Goal: Complete application form: Complete application form

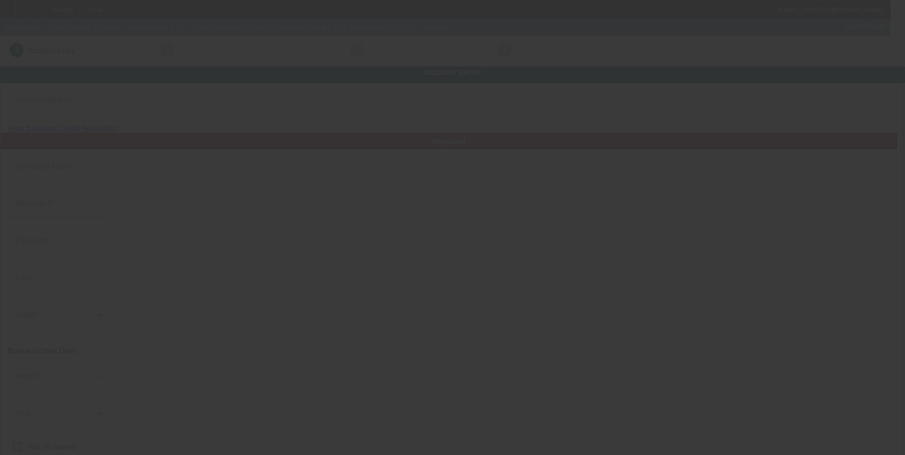
type input "Luxury Landscaping LLC"
type input "[STREET_ADDRESS][PERSON_NAME][PERSON_NAME]"
type input "45241"
type input "Blue Ash"
type input "[PHONE_NUMBER]"
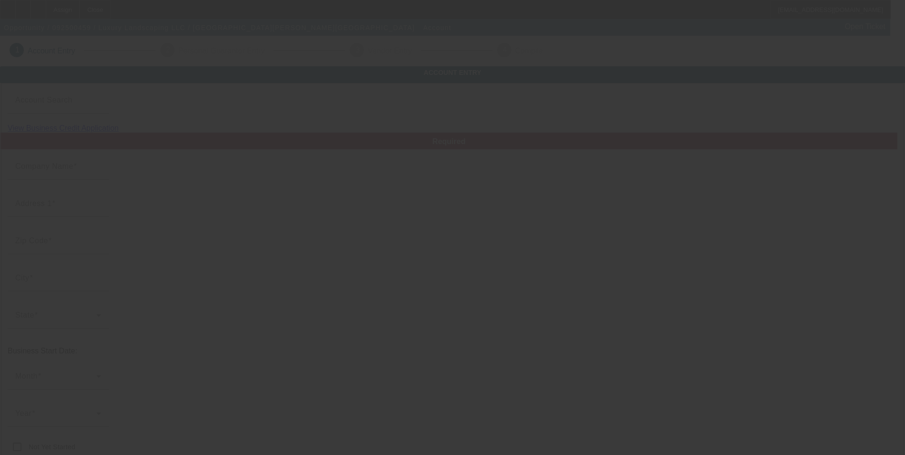
type input "[EMAIL_ADDRESS][DOMAIN_NAME]"
type input "88-2224852"
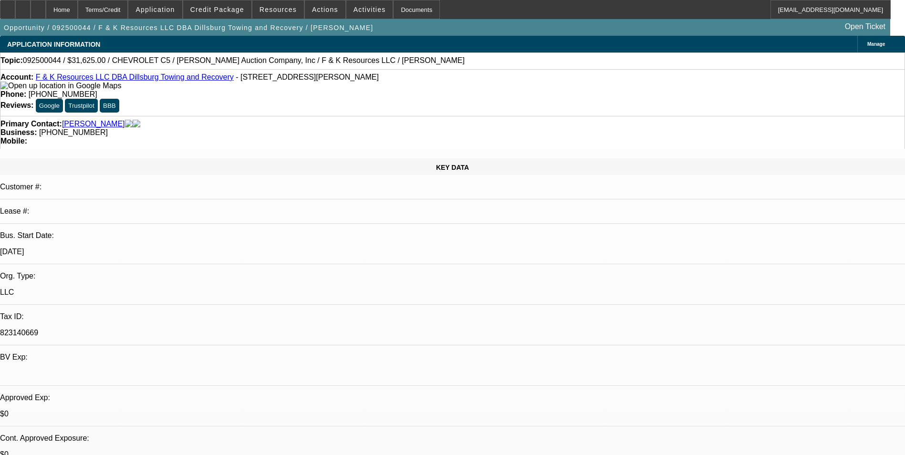
select select "0"
select select "6"
select select "0"
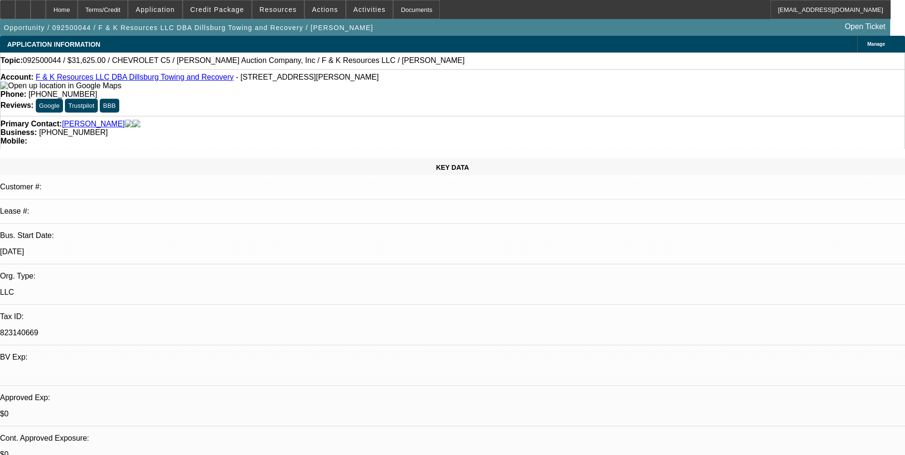
select select "0"
select select "6"
select select "0"
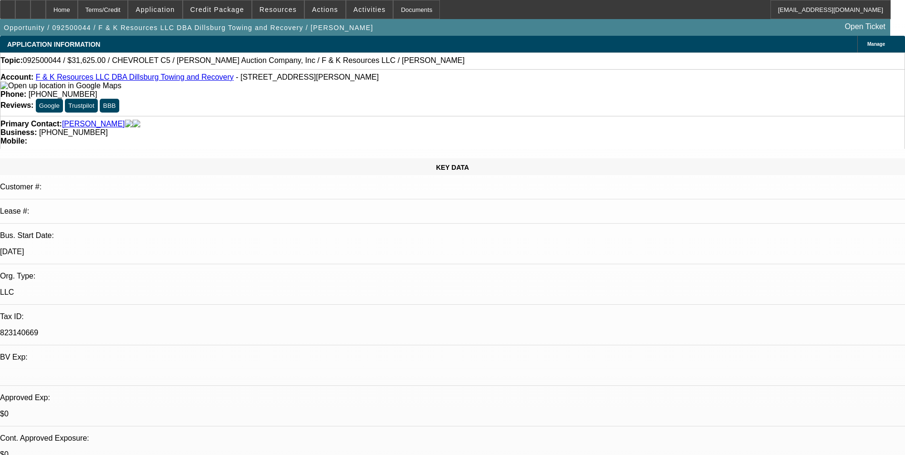
select select "3"
select select "0"
select select "6"
select select "0"
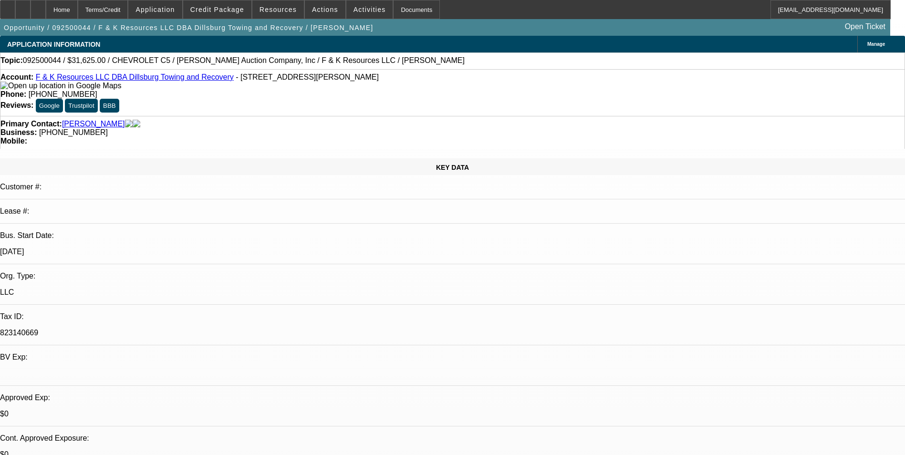
select select "0"
select select "6"
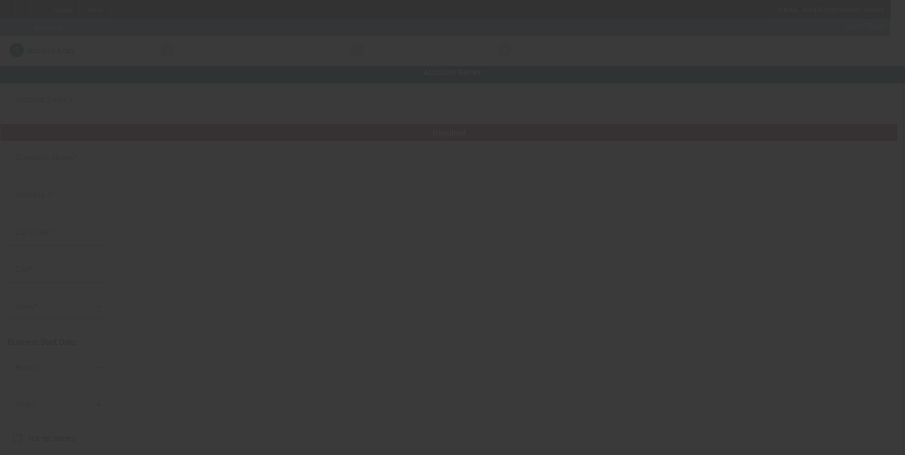
type input "Luxury Landscaping LLC"
type input "11427 Reed Hartman Hwy"
type input "45241"
type input "Blue Ash"
type input "(513) 520-8802"
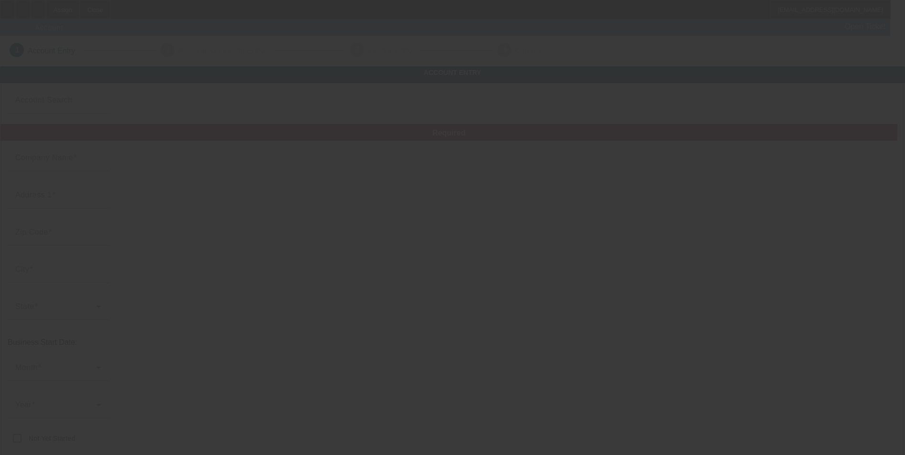
type input "luxurylandscaping481@gmail.com"
type input "88-2224852"
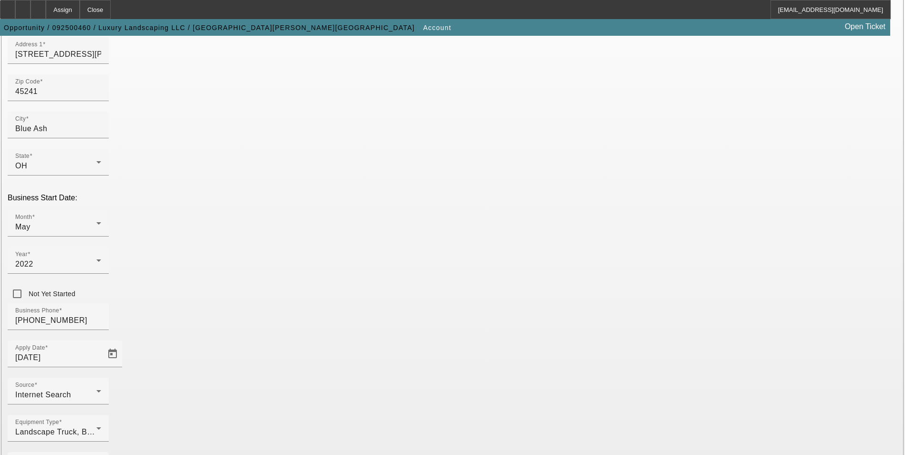
scroll to position [147, 0]
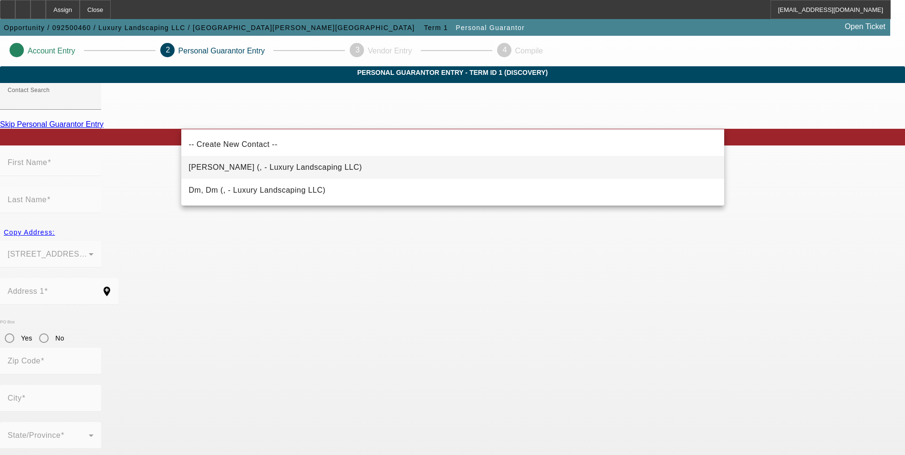
click at [329, 164] on mat-option "Henderson, Brandon (, - Luxury Landscaping LLC)" at bounding box center [452, 167] width 543 height 23
type input "Henderson, Brandon (, - Luxury Landscaping LLC)"
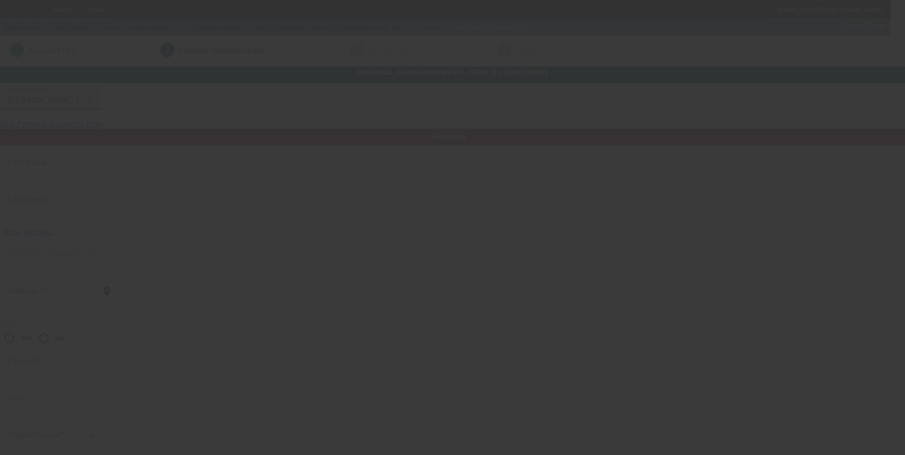
type input "Brandon"
type input "Henderson"
radio input "true"
type input "269-78-8763"
type input "luxurylandscaping2023@outlook.com"
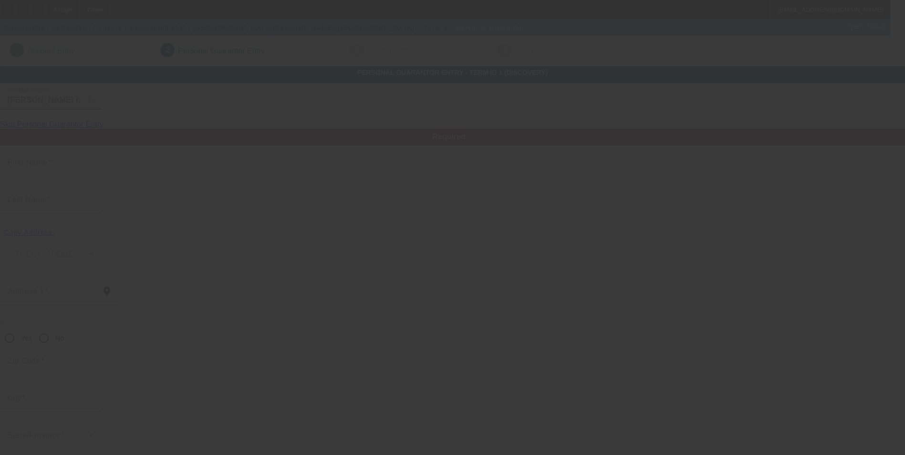
type input "(513) 520-8802"
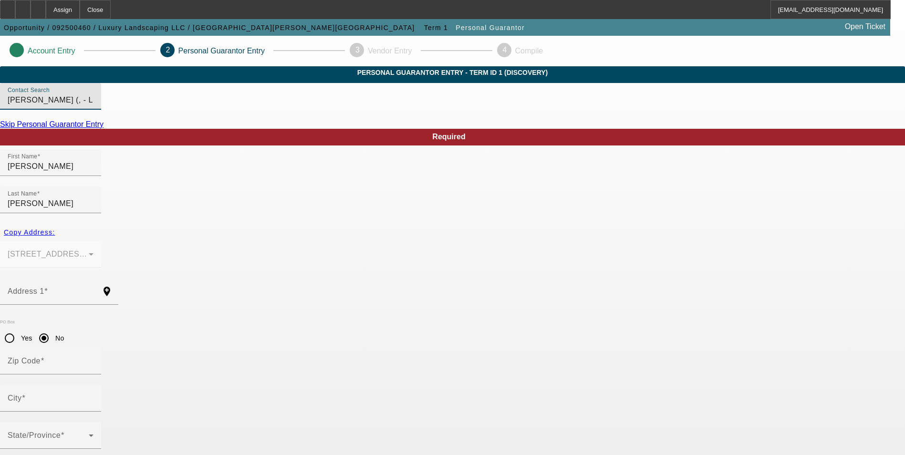
type input "100"
click at [55, 228] on span "Copy Address:" at bounding box center [29, 232] width 51 height 8
type input "11427 Reed Hartman Hwy"
radio input "false"
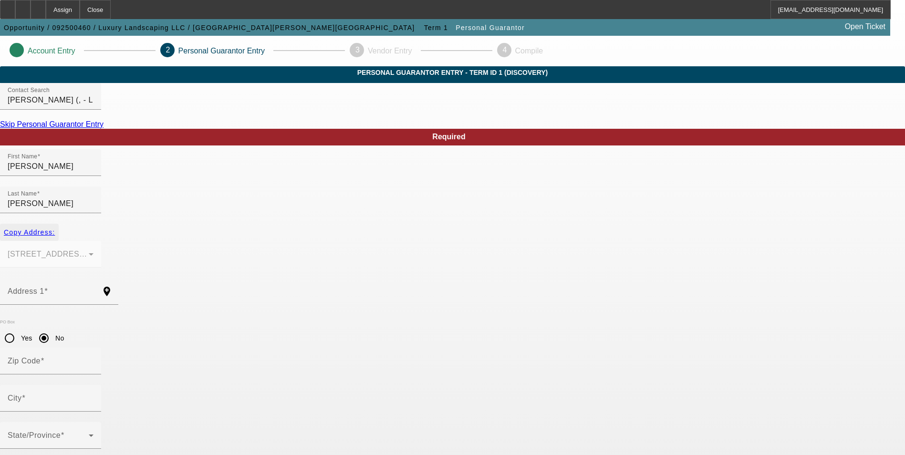
type input "45241"
type input "Blue Ash"
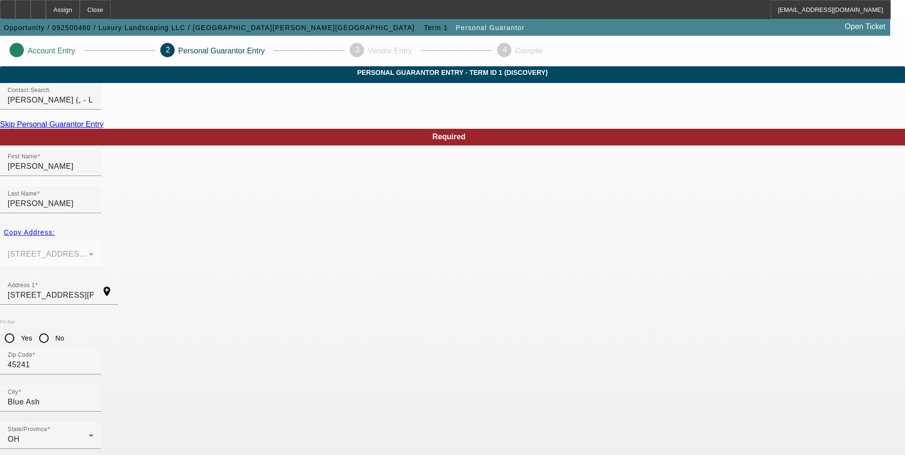
paste input "(513) 520-8802"
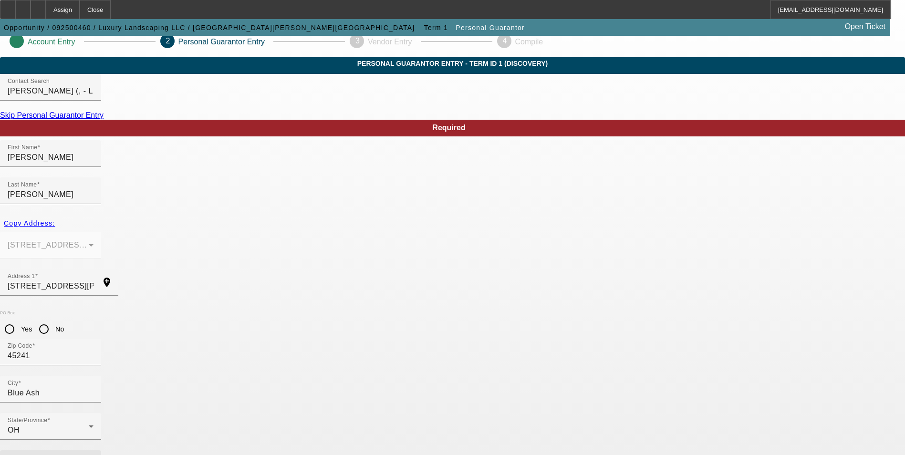
scroll to position [11, 0]
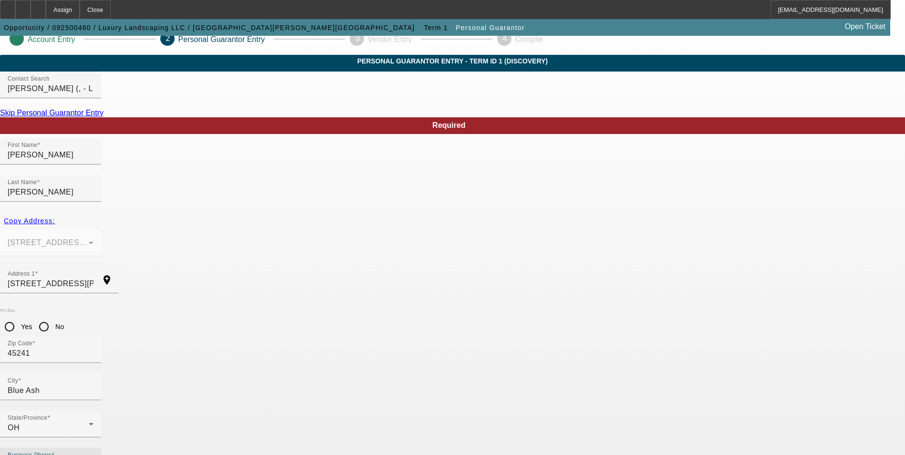
type input "(513) 520-8802"
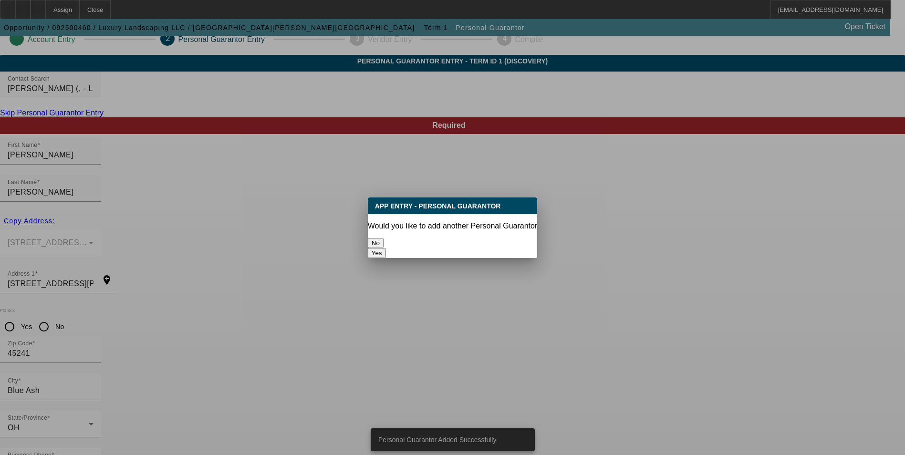
scroll to position [0, 0]
click at [383, 238] on button "No" at bounding box center [376, 243] width 16 height 10
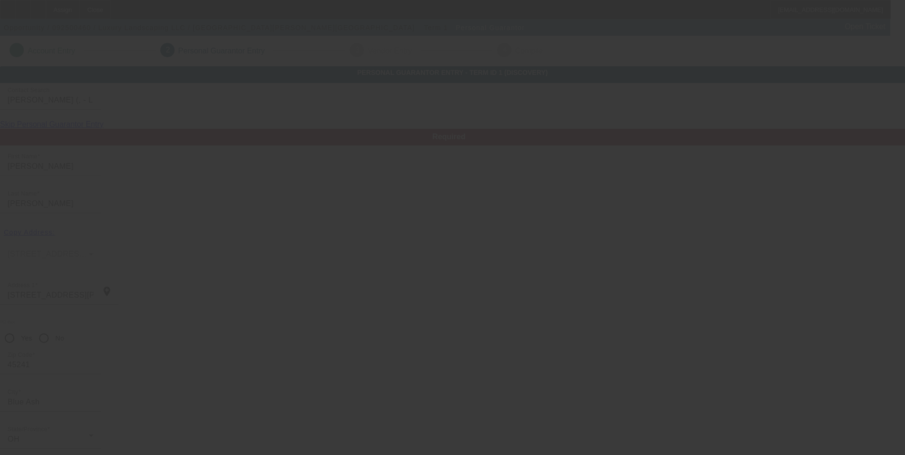
scroll to position [11, 0]
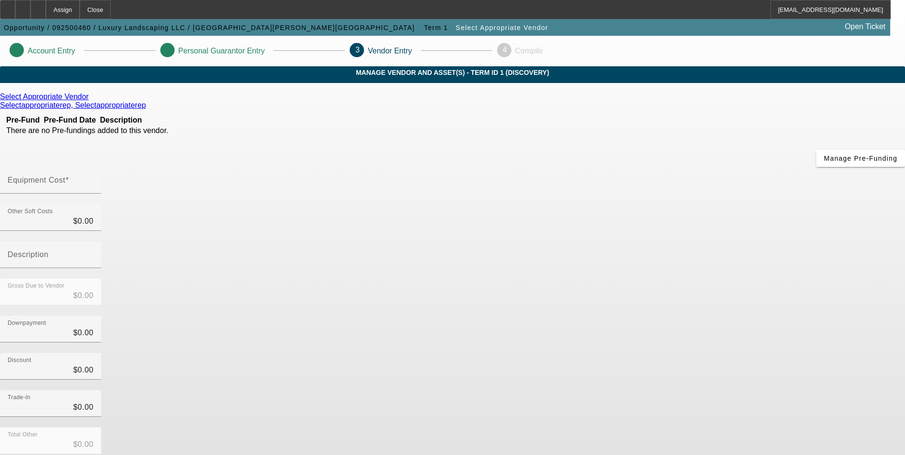
click at [261, 101] on div "Select Appropriate Vendor" at bounding box center [452, 97] width 905 height 9
click at [91, 101] on icon at bounding box center [91, 97] width 0 height 8
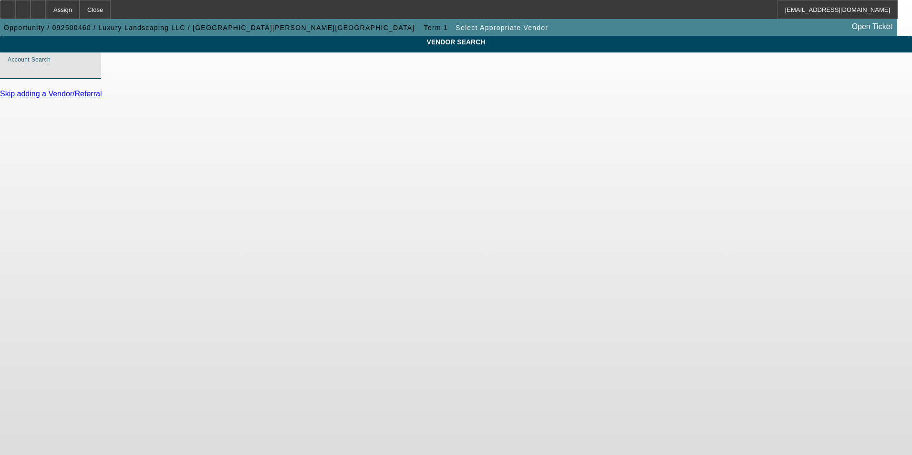
click at [93, 75] on input "Account Search" at bounding box center [51, 69] width 86 height 11
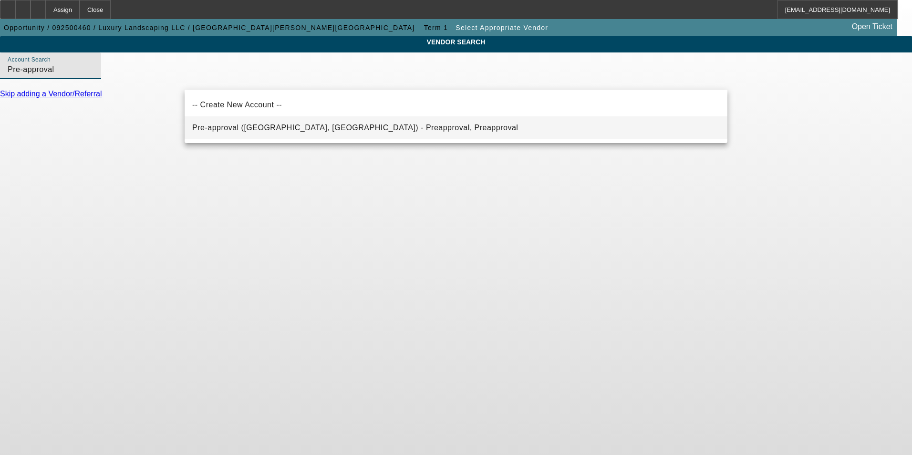
click at [266, 131] on span "Pre-approval (Northbrook, IL) - Preapproval, Preapproval" at bounding box center [355, 128] width 326 height 8
type input "Pre-approval (Northbrook, IL) - Preapproval, Preapproval"
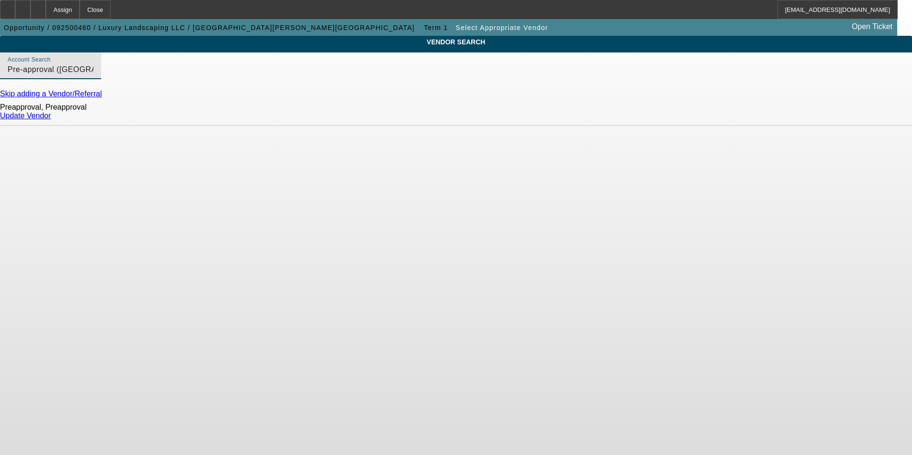
click at [51, 120] on link "Update Vendor" at bounding box center [25, 116] width 51 height 8
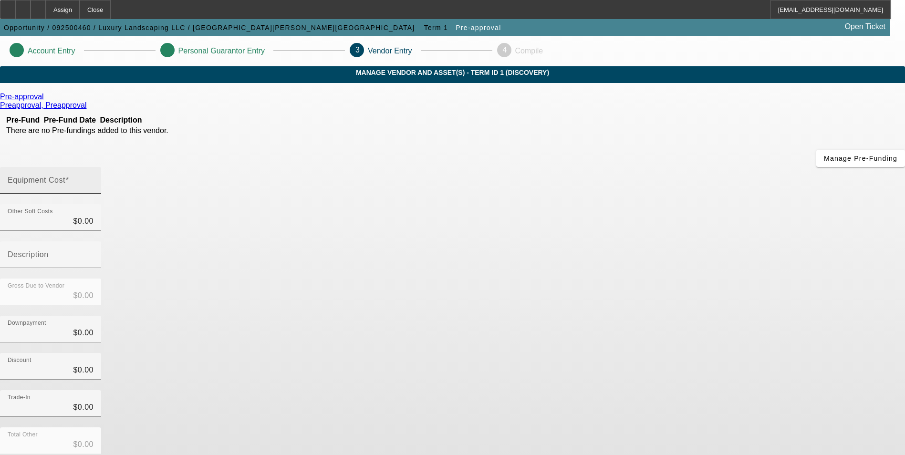
click at [93, 178] on input "Equipment Cost" at bounding box center [51, 183] width 86 height 11
type input "7"
type input "$7.00"
type input "75"
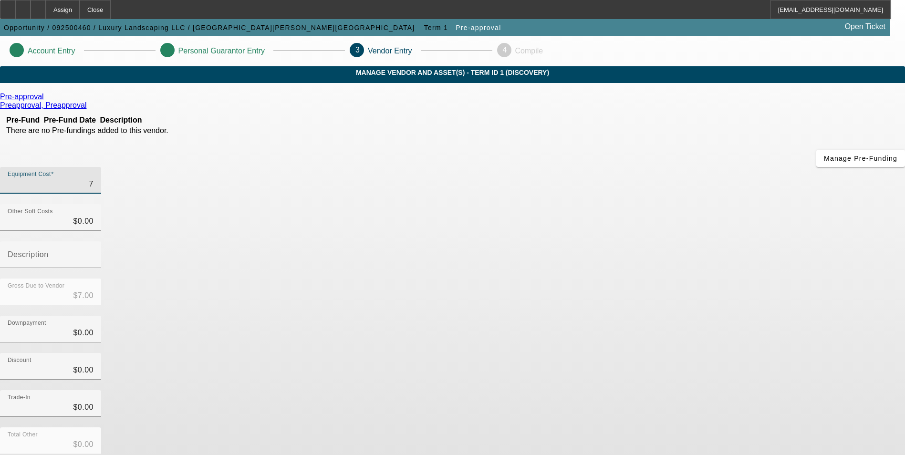
type input "$75.00"
type input "750"
type input "$750.00"
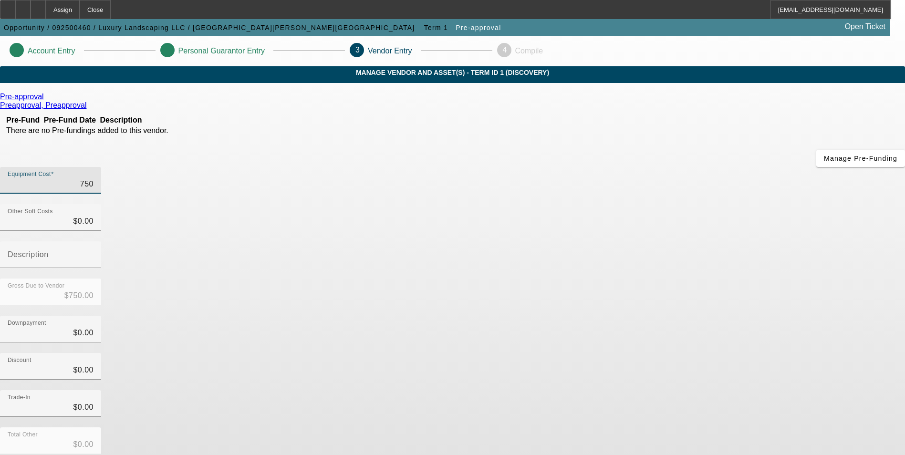
type input "7500"
type input "$7,500.00"
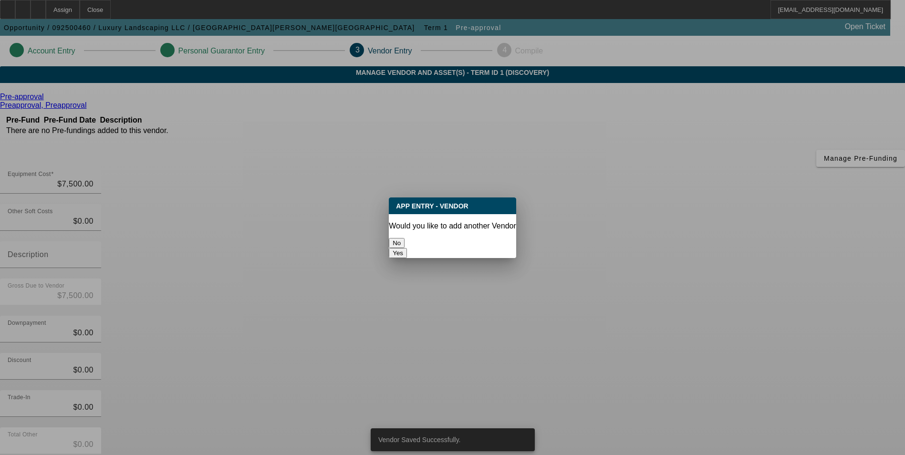
click at [404, 238] on button "No" at bounding box center [397, 243] width 16 height 10
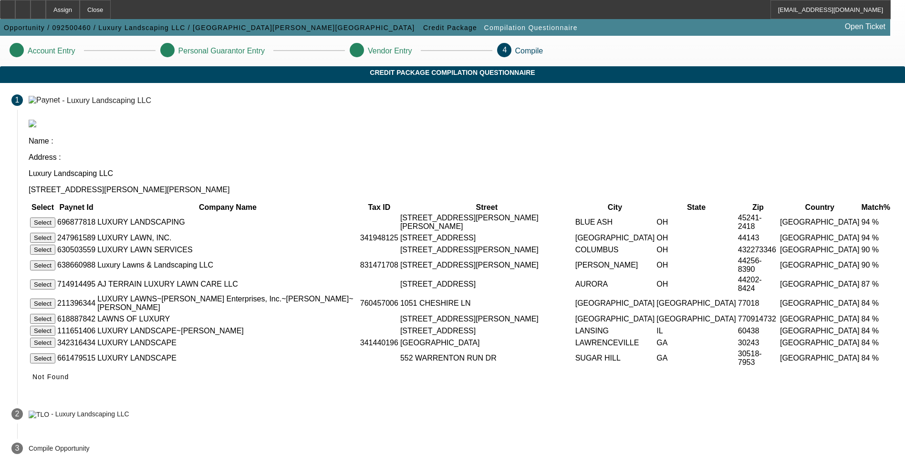
click at [55, 217] on button "Select" at bounding box center [42, 222] width 25 height 10
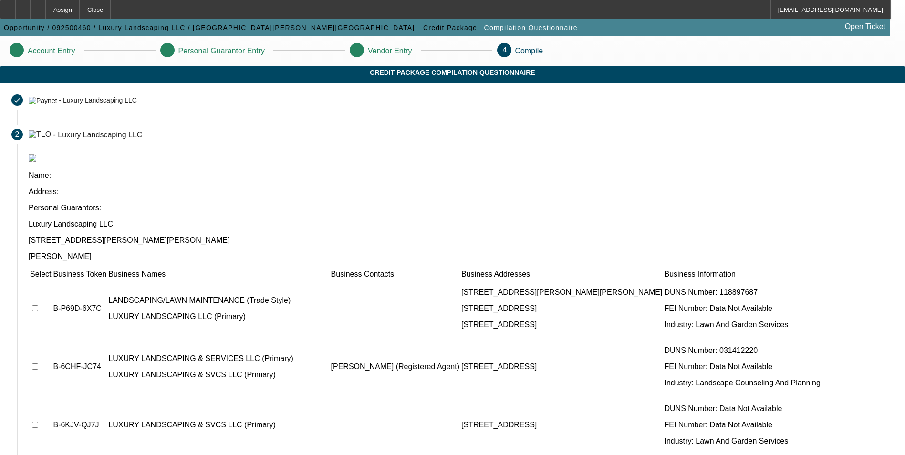
click at [38, 305] on input "checkbox" at bounding box center [35, 308] width 6 height 6
checkbox input "true"
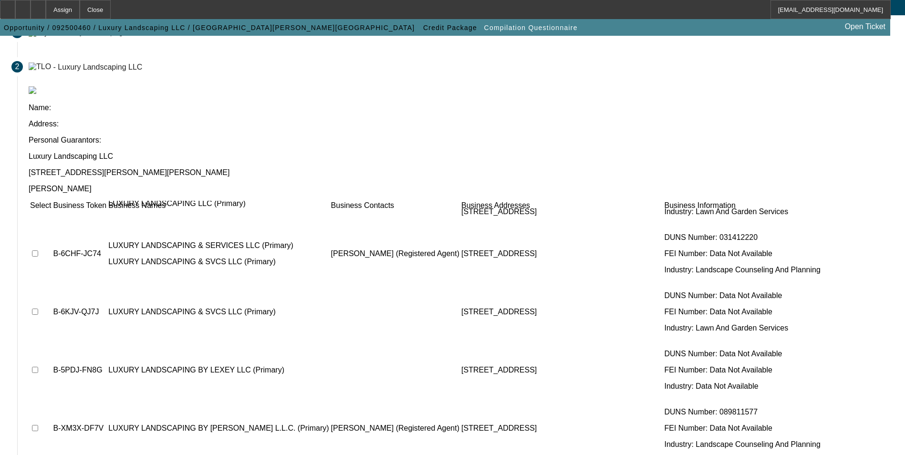
scroll to position [72, 0]
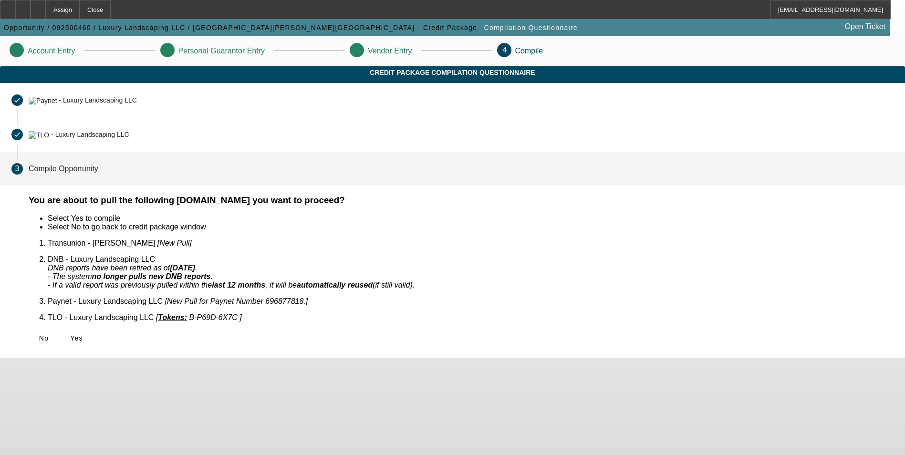
scroll to position [0, 0]
click at [83, 334] on span "Yes" at bounding box center [76, 338] width 13 height 8
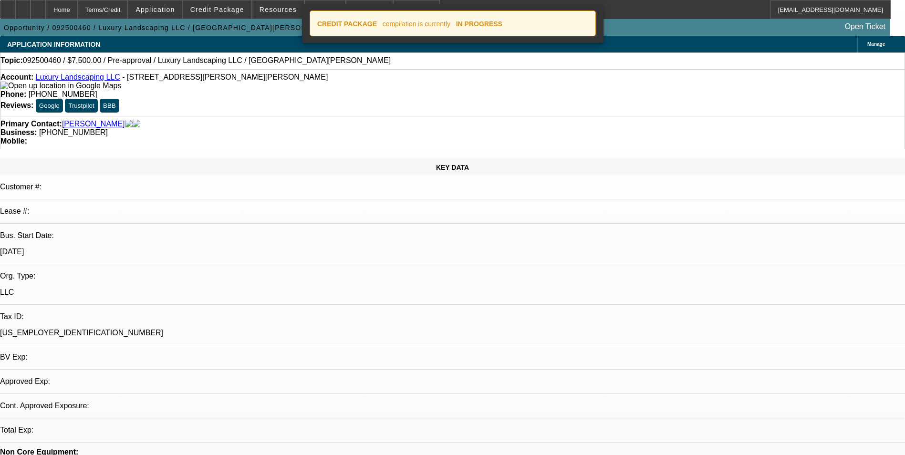
select select "0"
select select "2"
select select "0.1"
select select "4"
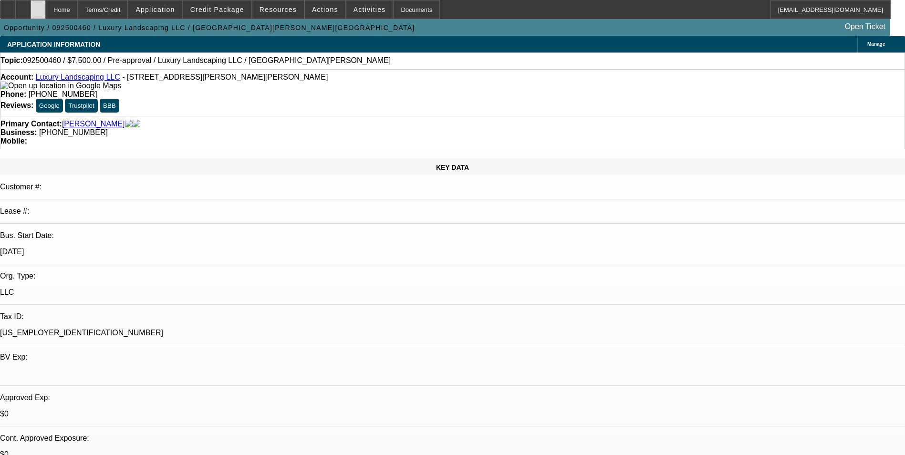
click at [38, 6] on icon at bounding box center [38, 6] width 0 height 0
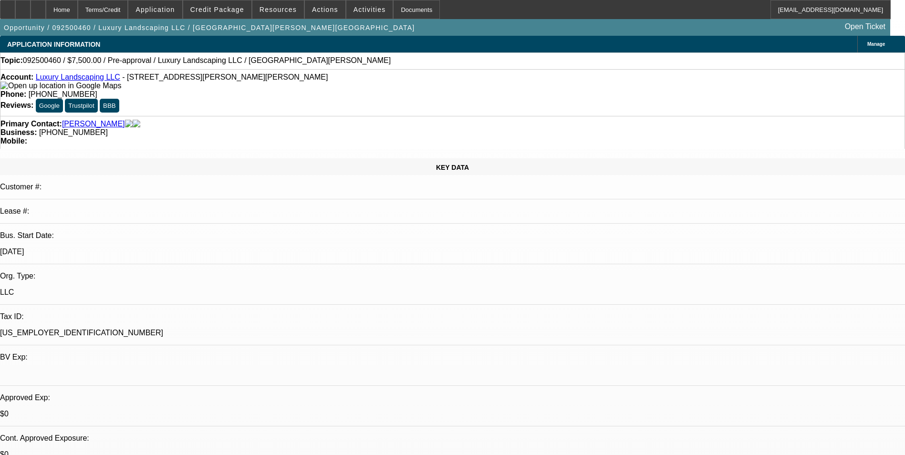
select select "0"
select select "2"
select select "0.1"
select select "4"
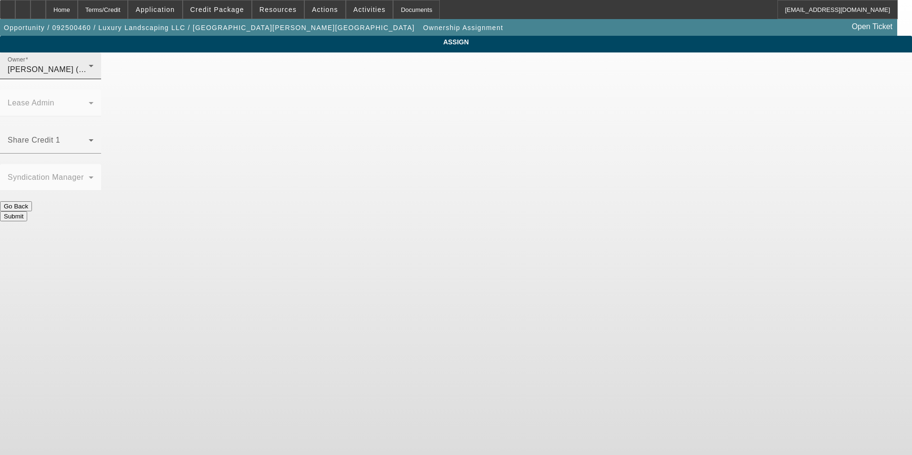
click at [89, 75] on div "Fredericks, Jack (Lvl 1)" at bounding box center [48, 69] width 81 height 11
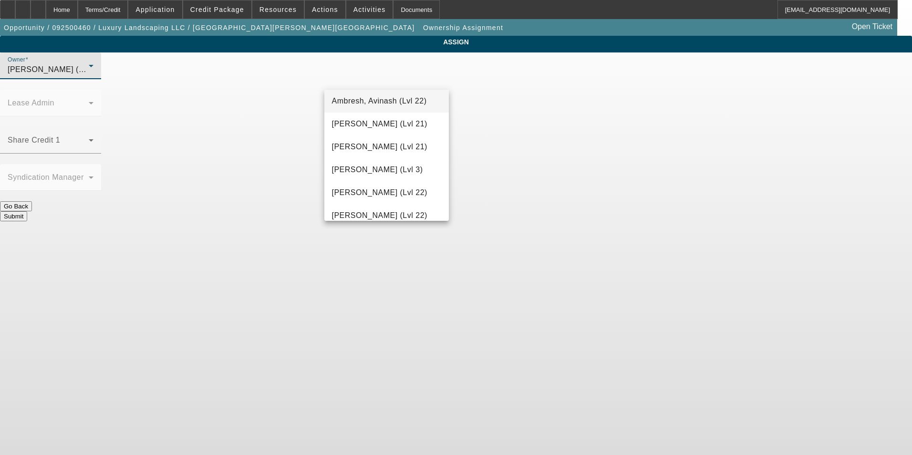
scroll to position [582, 0]
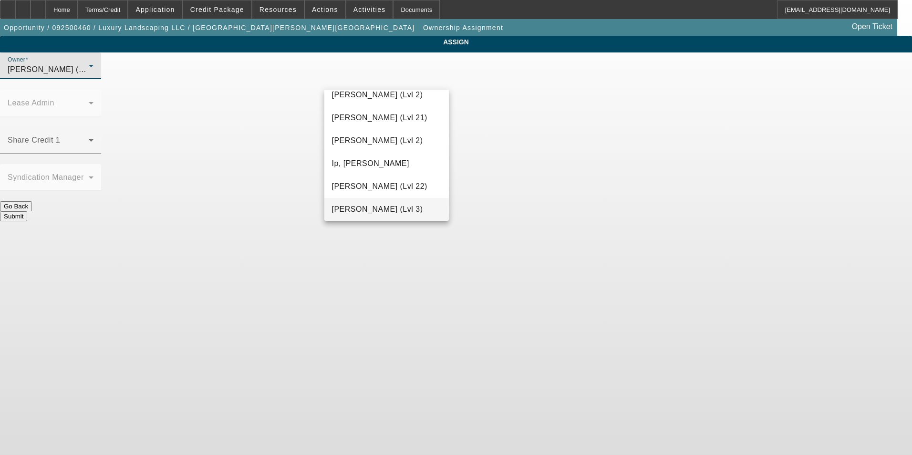
click at [485, 219] on div at bounding box center [456, 227] width 912 height 455
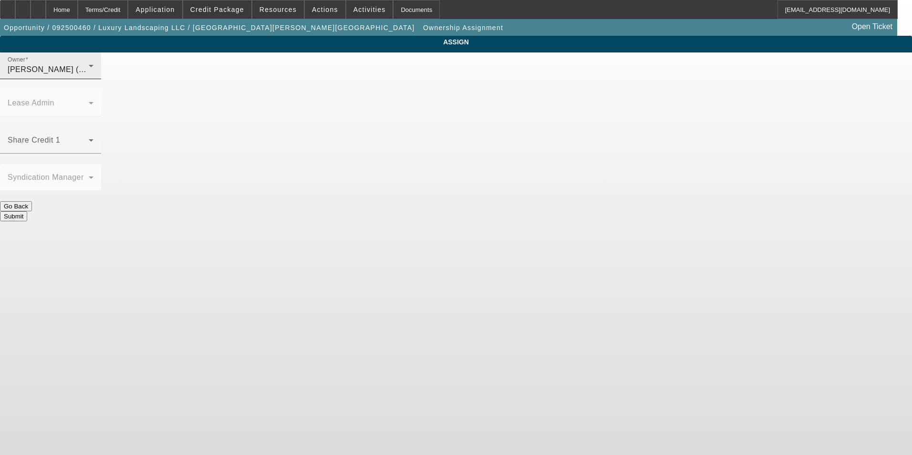
click at [93, 70] on div "Owner Fredericks, Jack (Lvl 1)" at bounding box center [51, 65] width 86 height 27
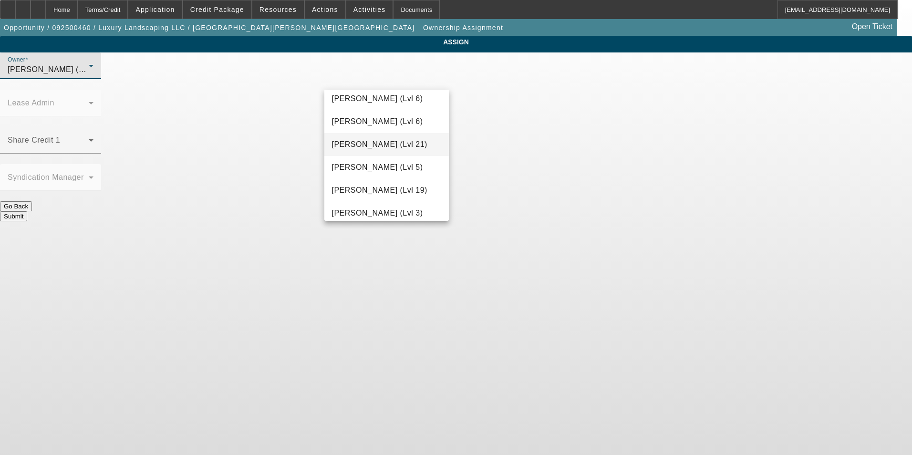
scroll to position [809, 0]
click at [387, 161] on span "Nubie, Daniel (Lvl 5)" at bounding box center [377, 165] width 91 height 11
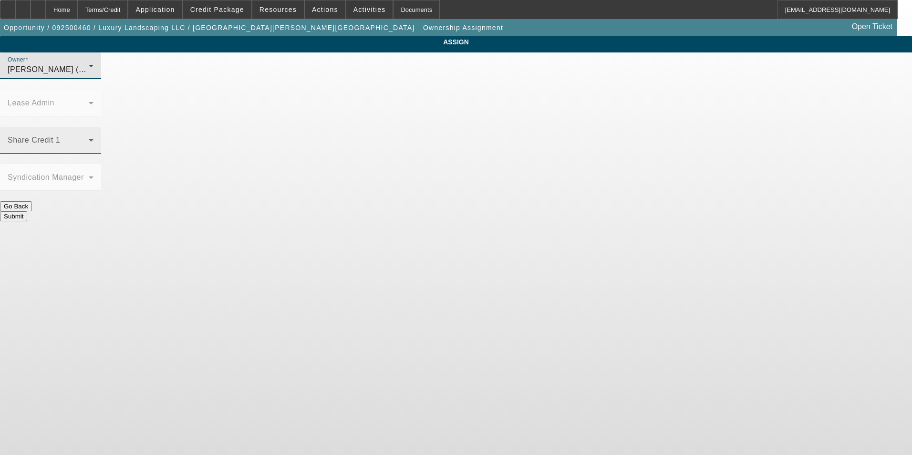
click at [93, 127] on div "Share Credit 1" at bounding box center [51, 140] width 86 height 27
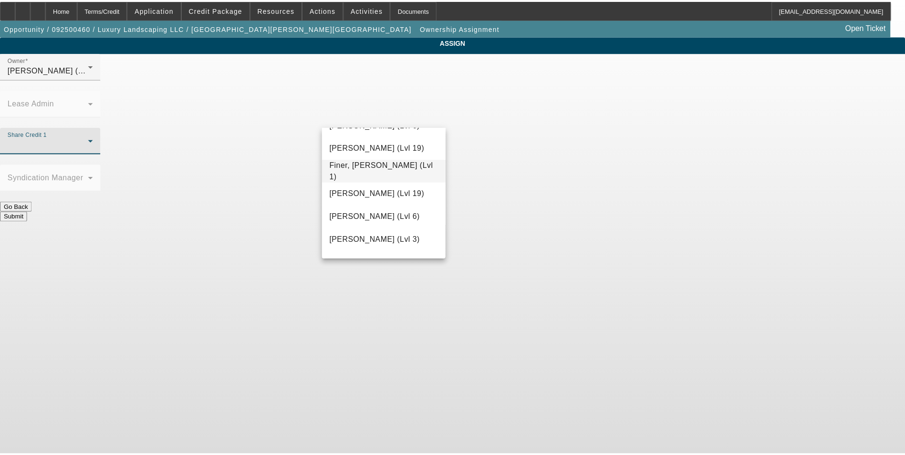
scroll to position [286, 0]
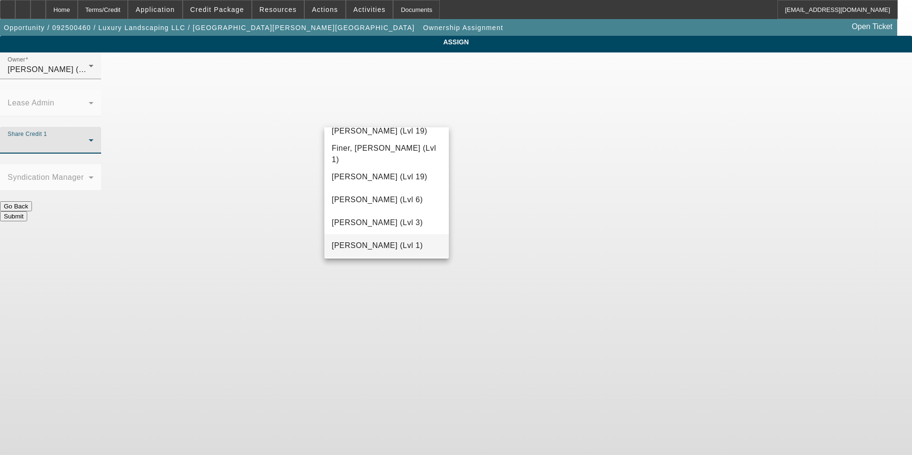
click at [397, 238] on mat-option "Fredericks, Jack (Lvl 1)" at bounding box center [386, 245] width 125 height 23
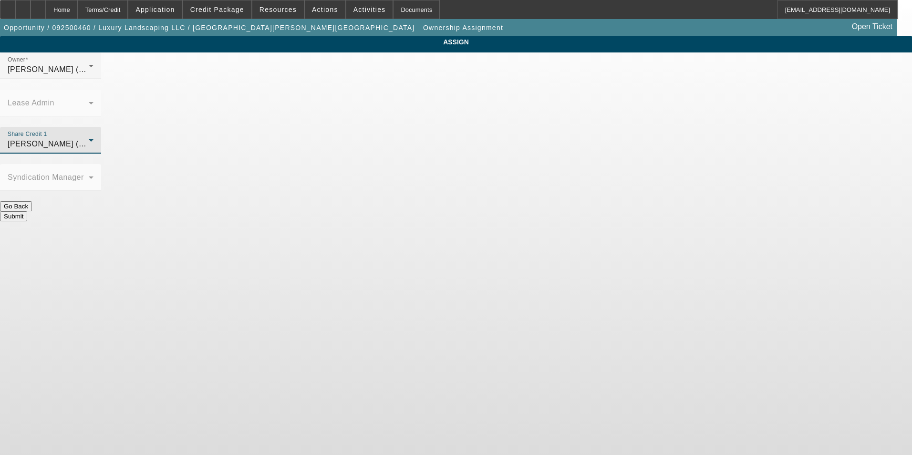
click at [27, 211] on button "Submit" at bounding box center [13, 216] width 27 height 10
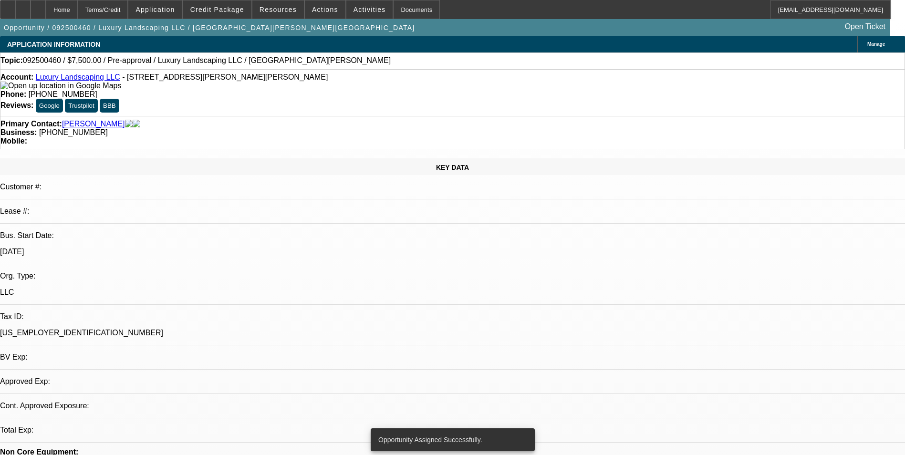
select select "0"
select select "2"
select select "0.1"
select select "4"
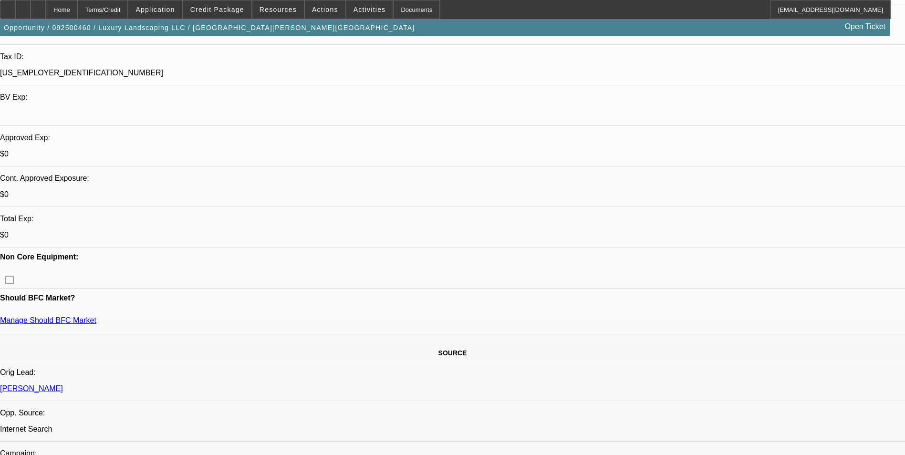
scroll to position [286, 0]
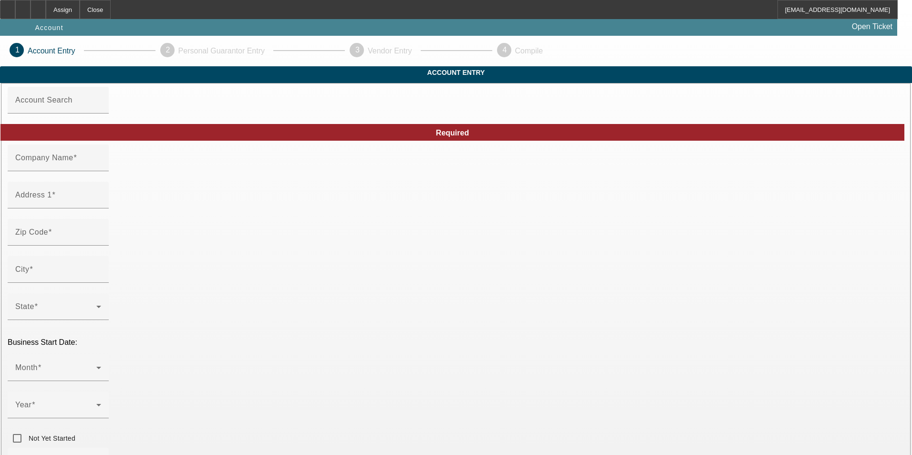
type input "Luxury Landscaping LLC"
type input "[STREET_ADDRESS][PERSON_NAME][PERSON_NAME]"
type input "45241"
type input "Blue Ash"
type input "[PHONE_NUMBER]"
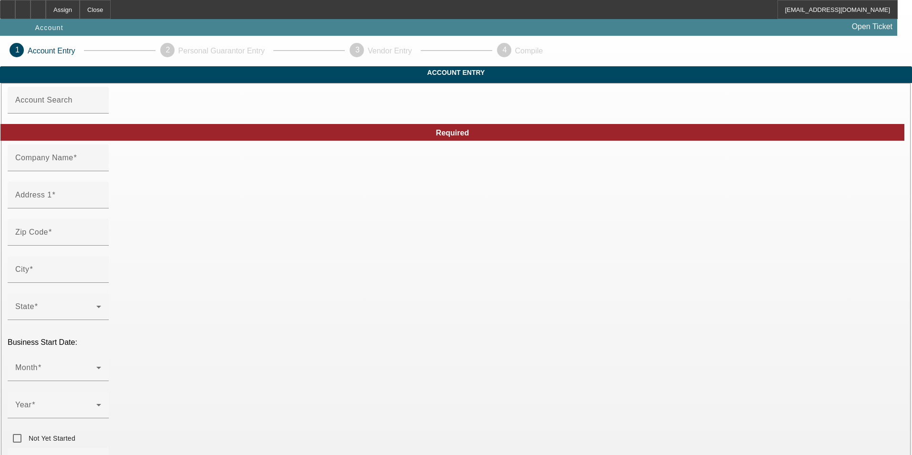
type input "[EMAIL_ADDRESS][DOMAIN_NAME]"
type input "[US_EMPLOYER_IDENTIFICATION_NUMBER]"
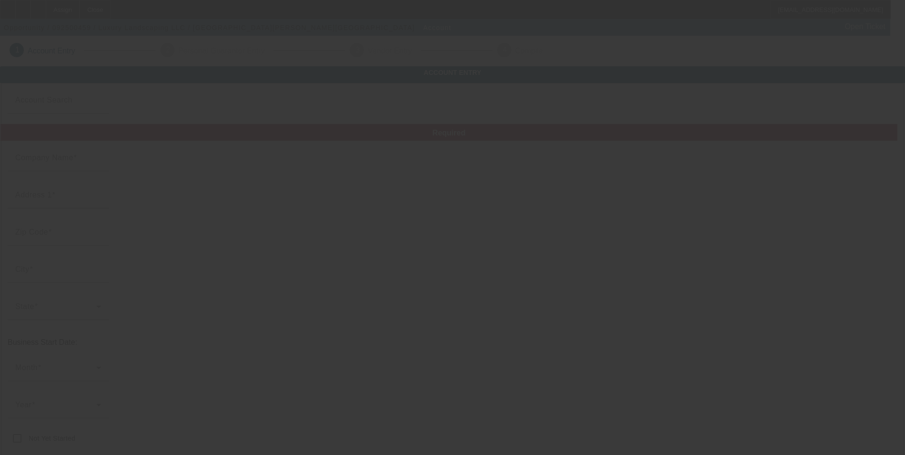
type input "Luxury Landscaping LLC"
type input "[STREET_ADDRESS][PERSON_NAME][PERSON_NAME]"
type input "45241"
type input "Blue Ash"
type input "[PHONE_NUMBER]"
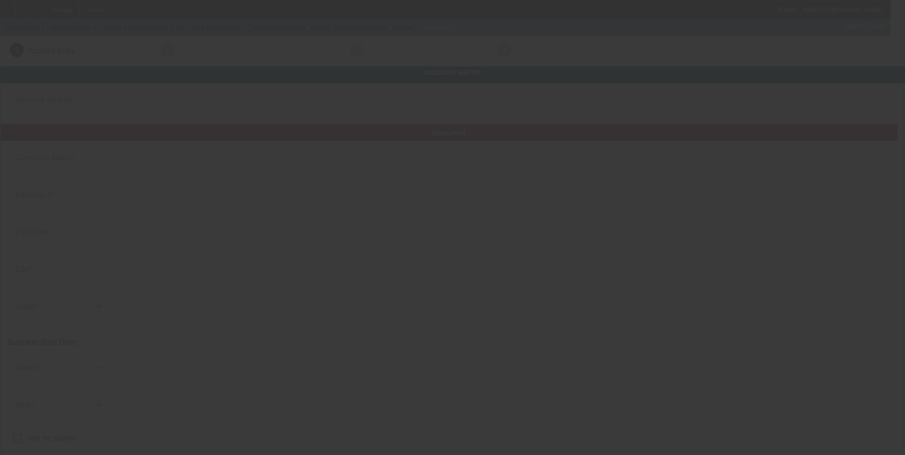
type input "[EMAIL_ADDRESS][DOMAIN_NAME]"
type input "[US_EMPLOYER_IDENTIFICATION_NUMBER]"
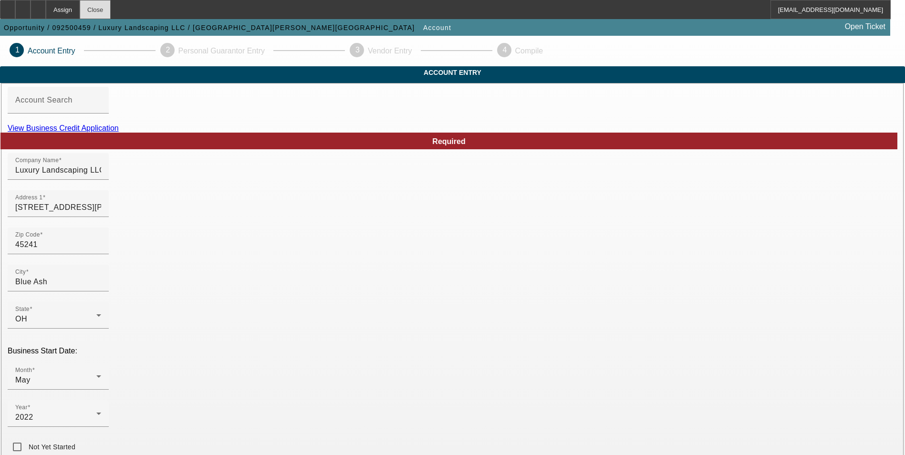
click at [111, 9] on div "Close" at bounding box center [95, 9] width 31 height 19
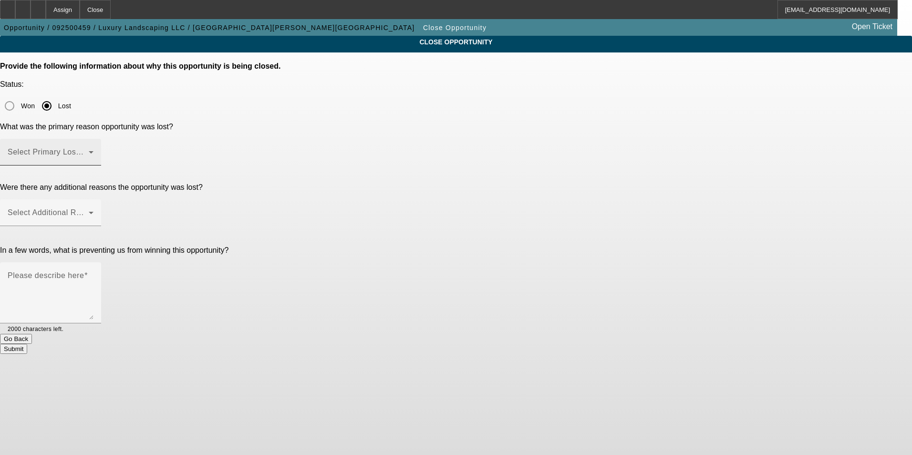
click at [89, 150] on span at bounding box center [48, 155] width 81 height 11
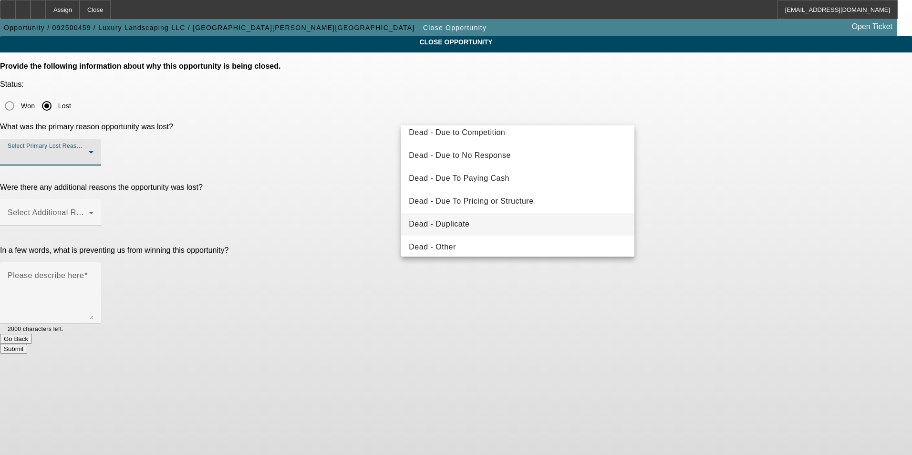
scroll to position [48, 0]
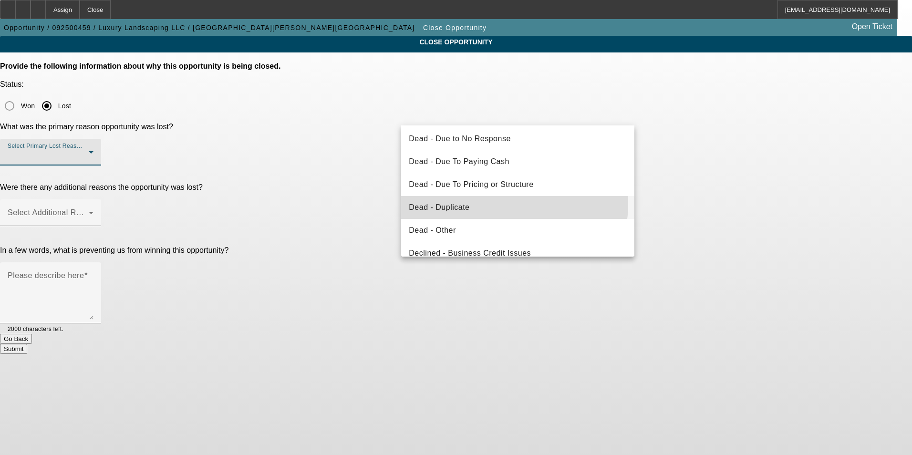
click at [508, 204] on mat-option "Dead - Duplicate" at bounding box center [517, 207] width 233 height 23
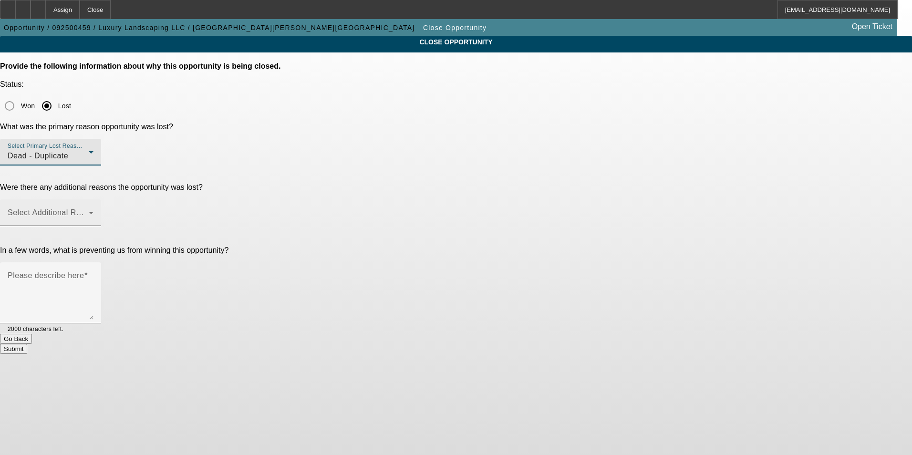
click at [89, 211] on span at bounding box center [48, 216] width 81 height 11
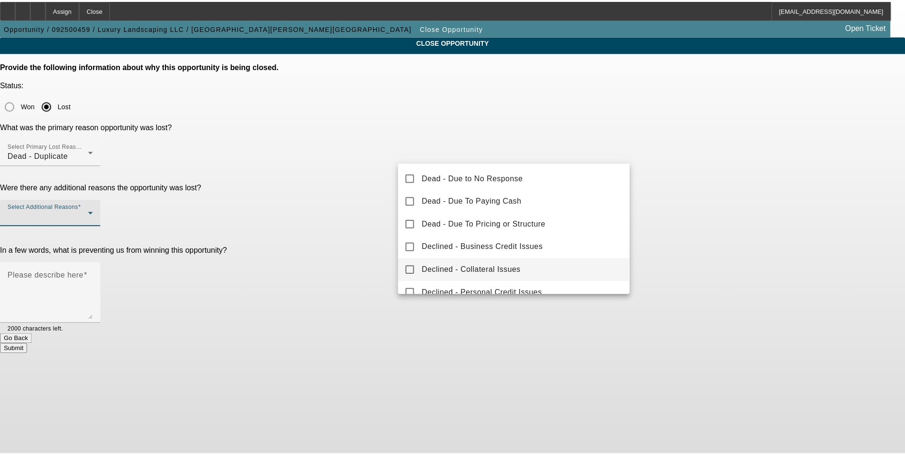
scroll to position [10, 0]
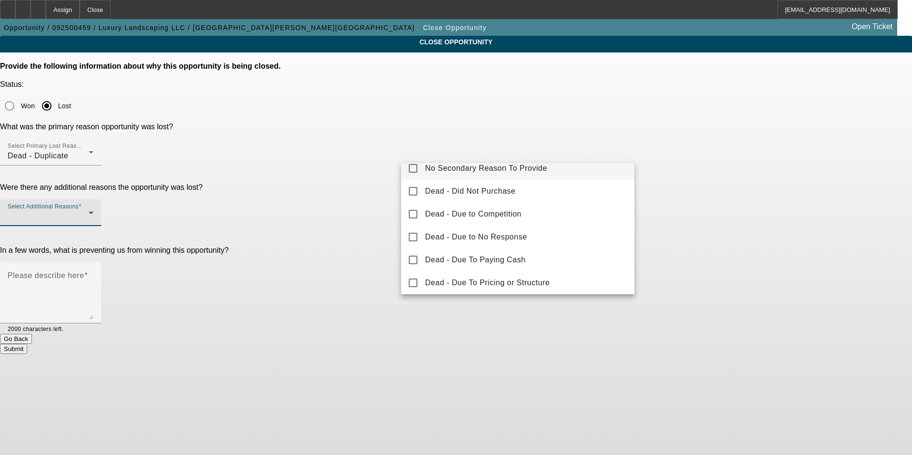
click at [532, 164] on span "No Secondary Reason To Provide" at bounding box center [486, 168] width 122 height 11
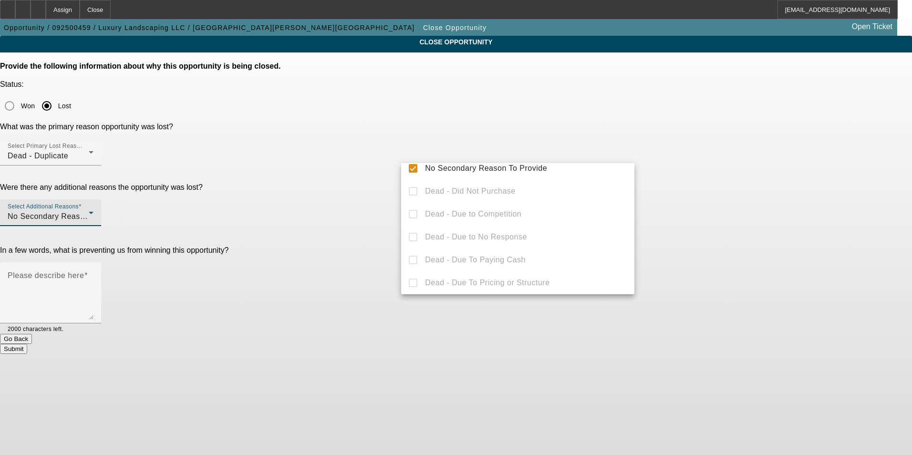
click at [352, 342] on div at bounding box center [456, 227] width 912 height 455
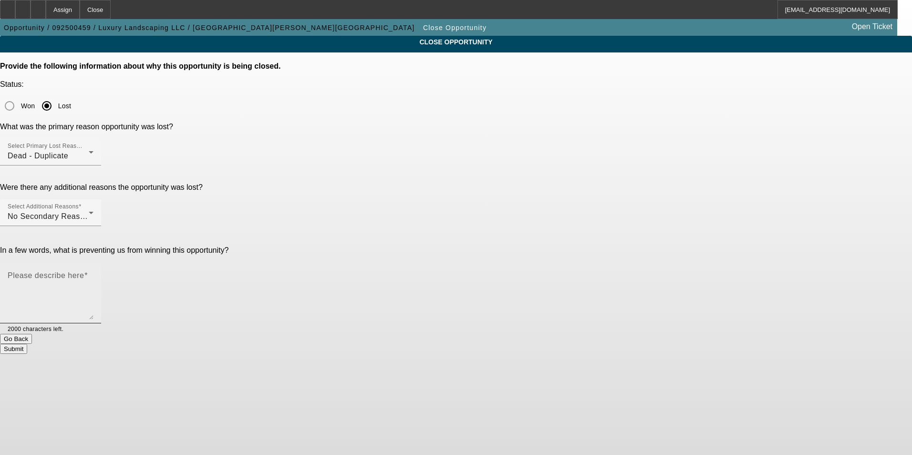
click at [93, 274] on textarea "Please describe here" at bounding box center [51, 297] width 86 height 46
type textarea "M"
type textarea "N/A"
click at [27, 344] on button "Submit" at bounding box center [13, 349] width 27 height 10
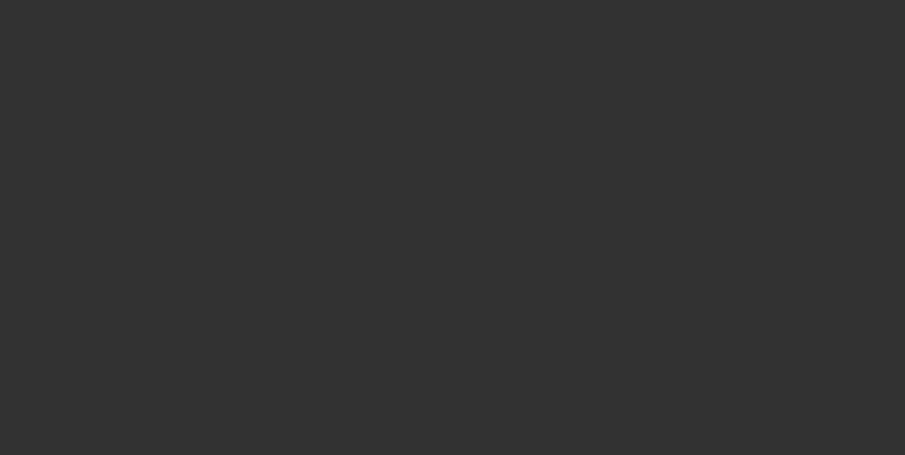
select select "0"
select select "2"
select select "0.1"
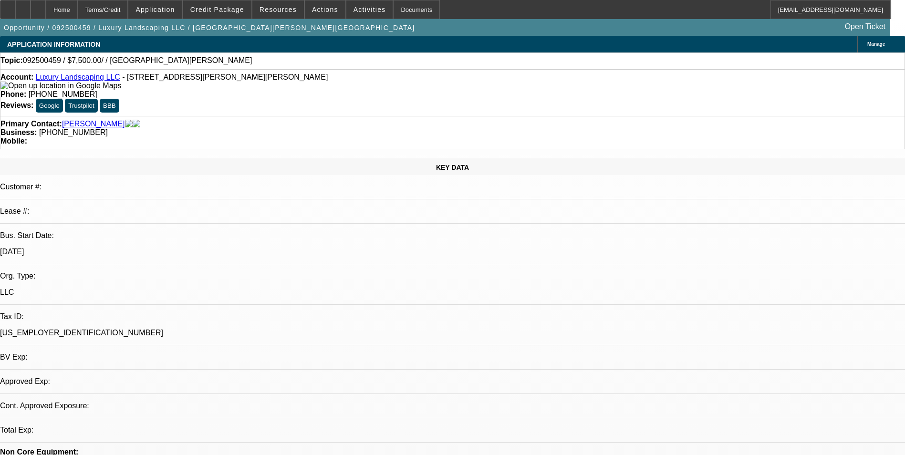
select select "0"
select select "2"
select select "0.1"
select select "4"
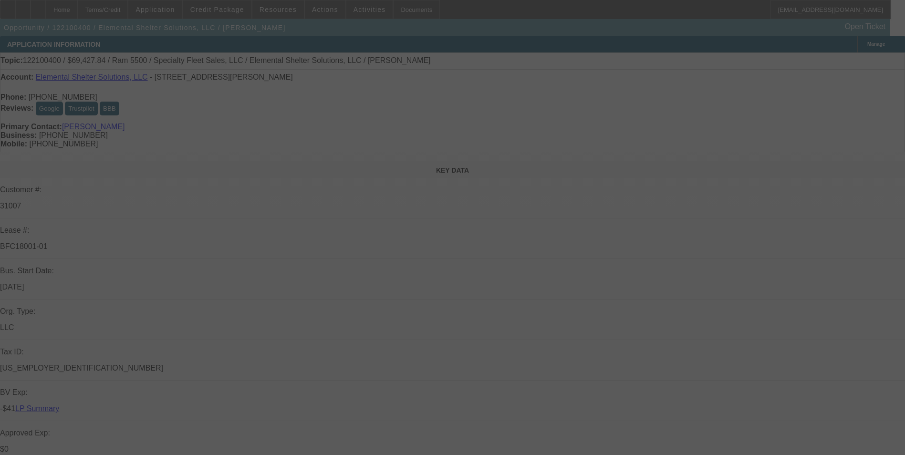
select select "0"
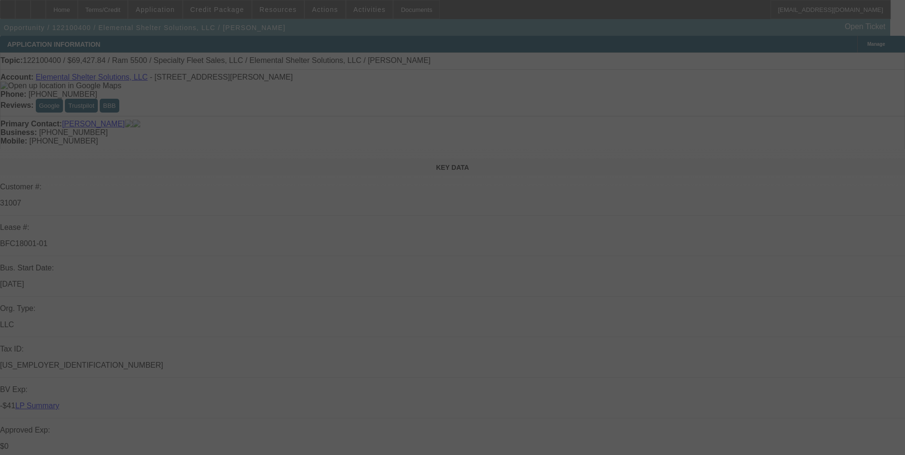
select select "0"
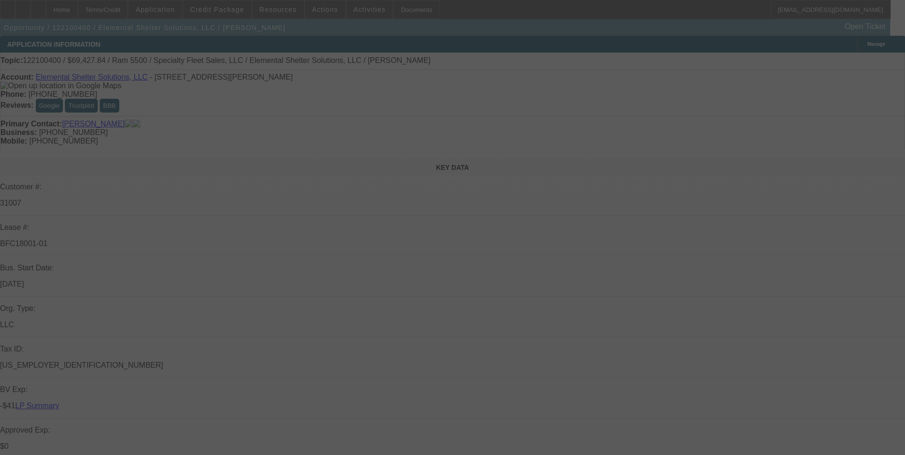
select select "0"
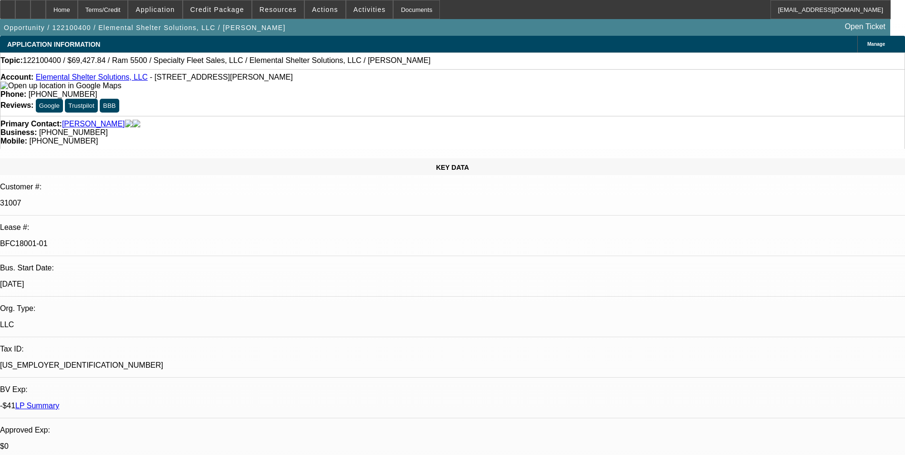
select select "1"
select select "6"
select select "1"
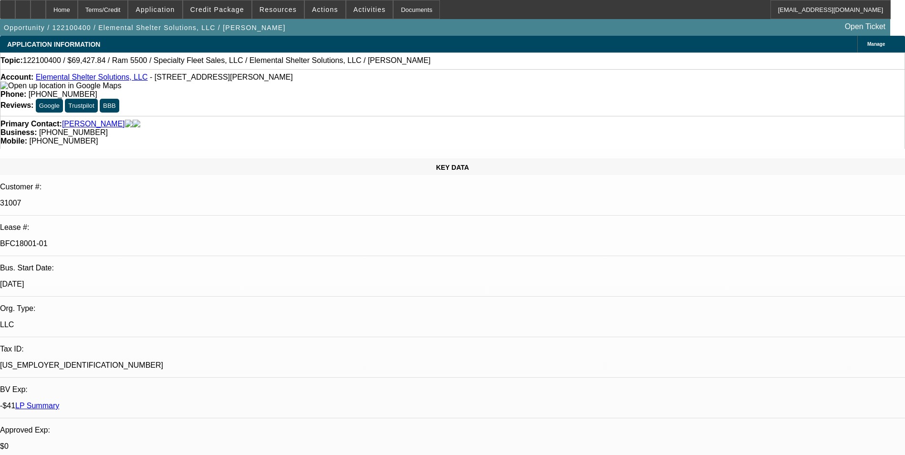
select select "6"
select select "1"
select select "6"
select select "1"
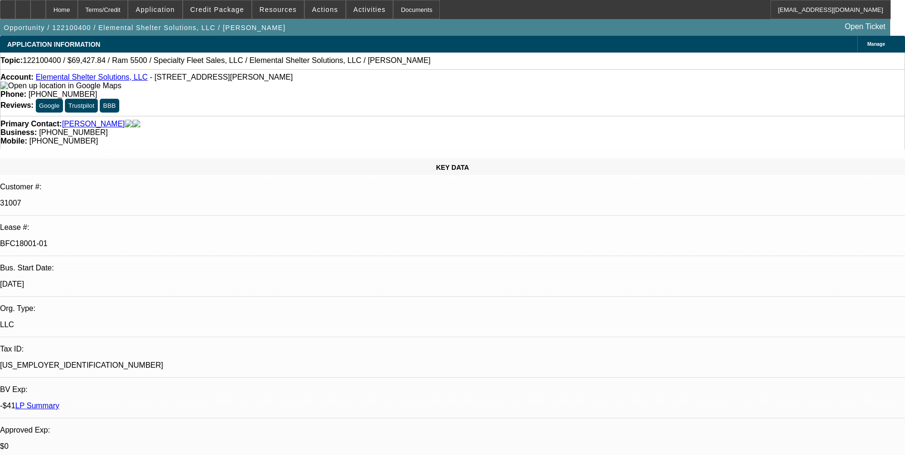
select select "1"
select select "6"
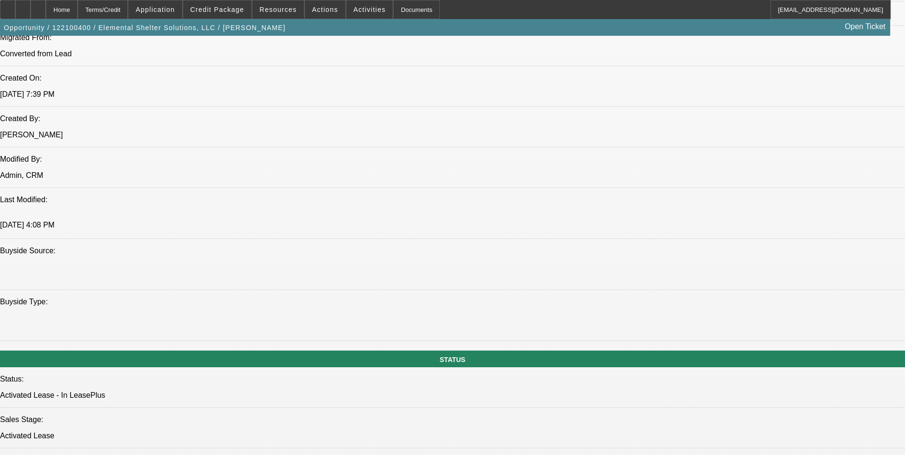
scroll to position [906, 0]
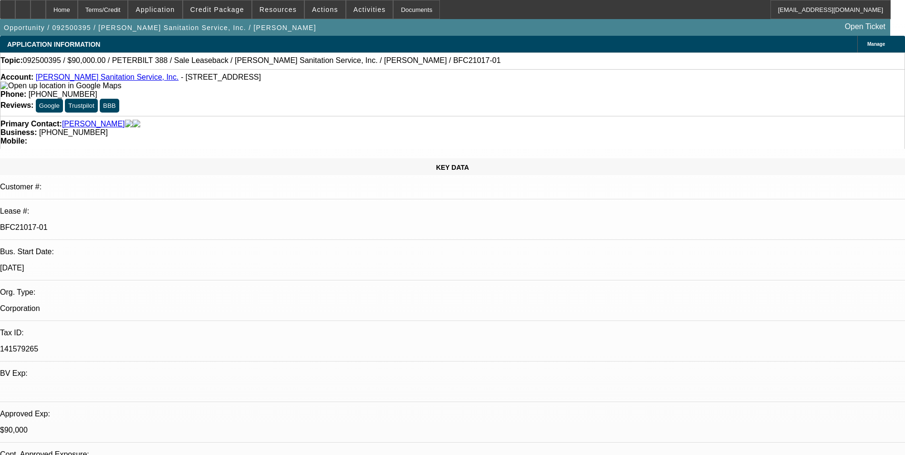
select select "0"
select select "2"
select select "0"
select select "6"
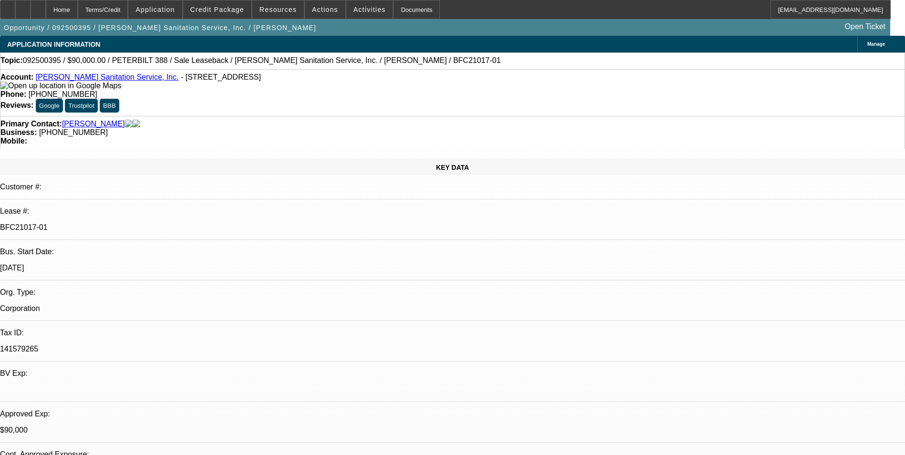
select select "0"
select select "2"
select select "0"
select select "6"
